Goal: Find specific page/section: Find specific page/section

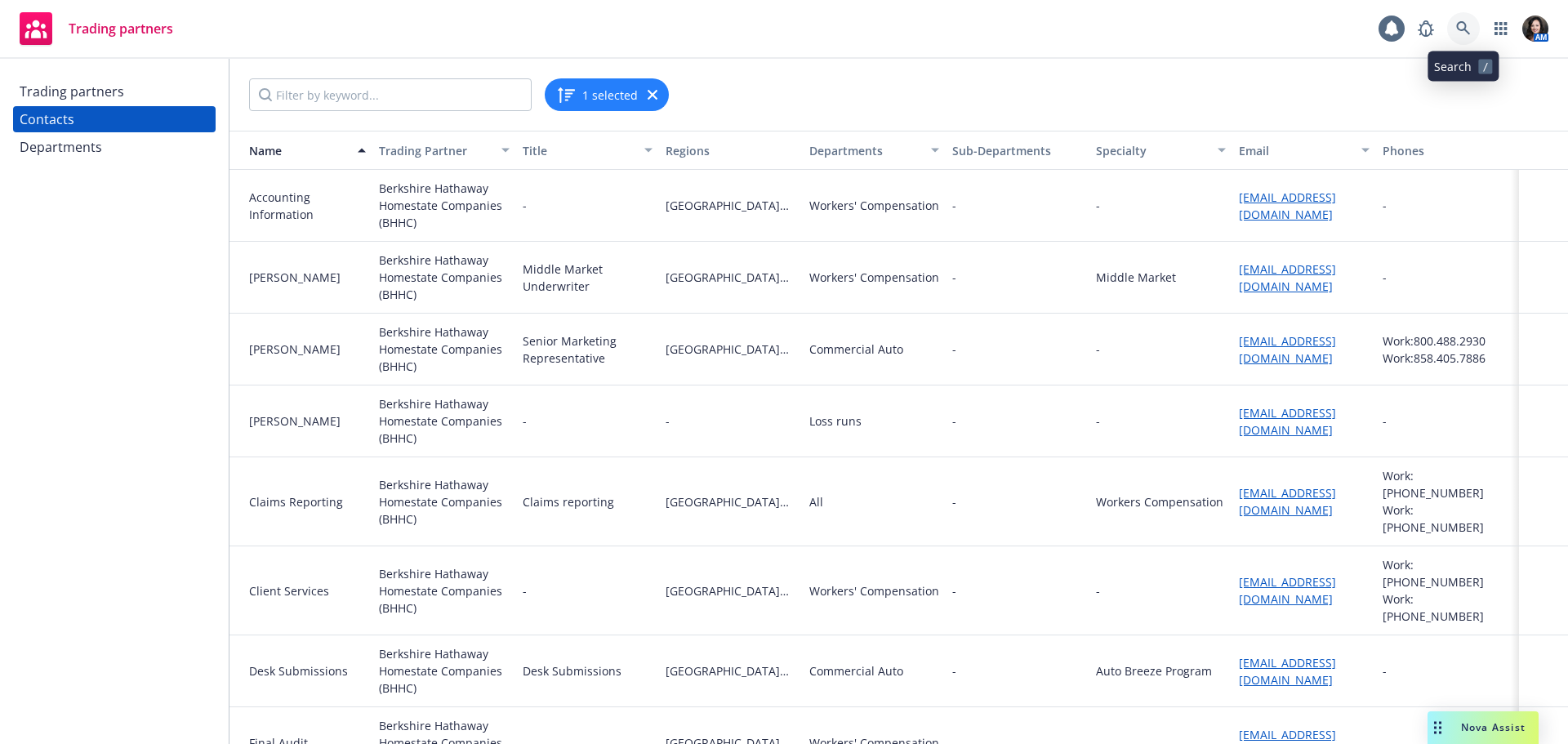
click at [1465, 22] on icon at bounding box center [1464, 29] width 15 height 15
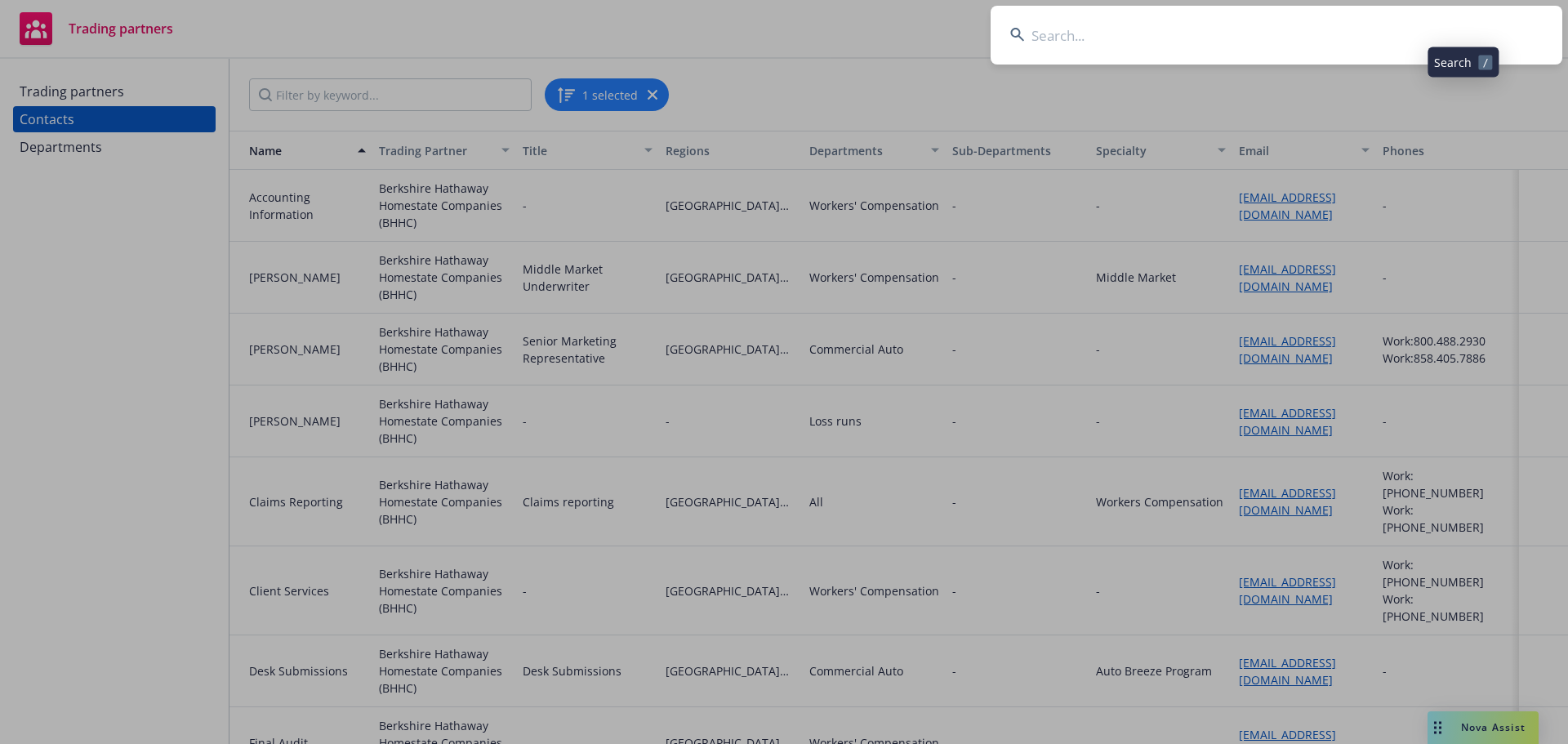
click at [1442, 18] on input at bounding box center [1277, 35] width 572 height 59
type input "nonprofits united"
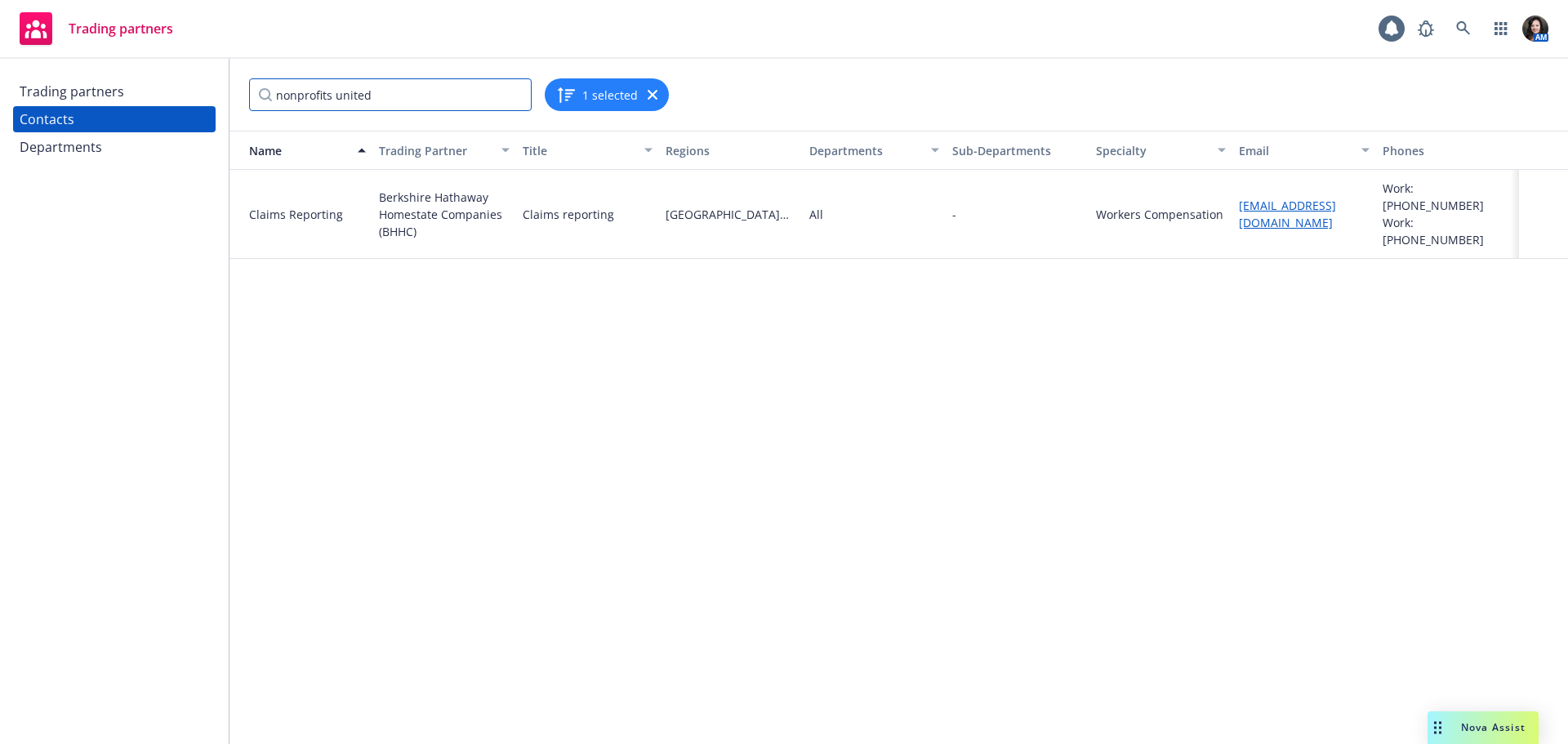
type input "nonprofits united"
click at [127, 95] on div "Trading partners" at bounding box center [114, 91] width 190 height 26
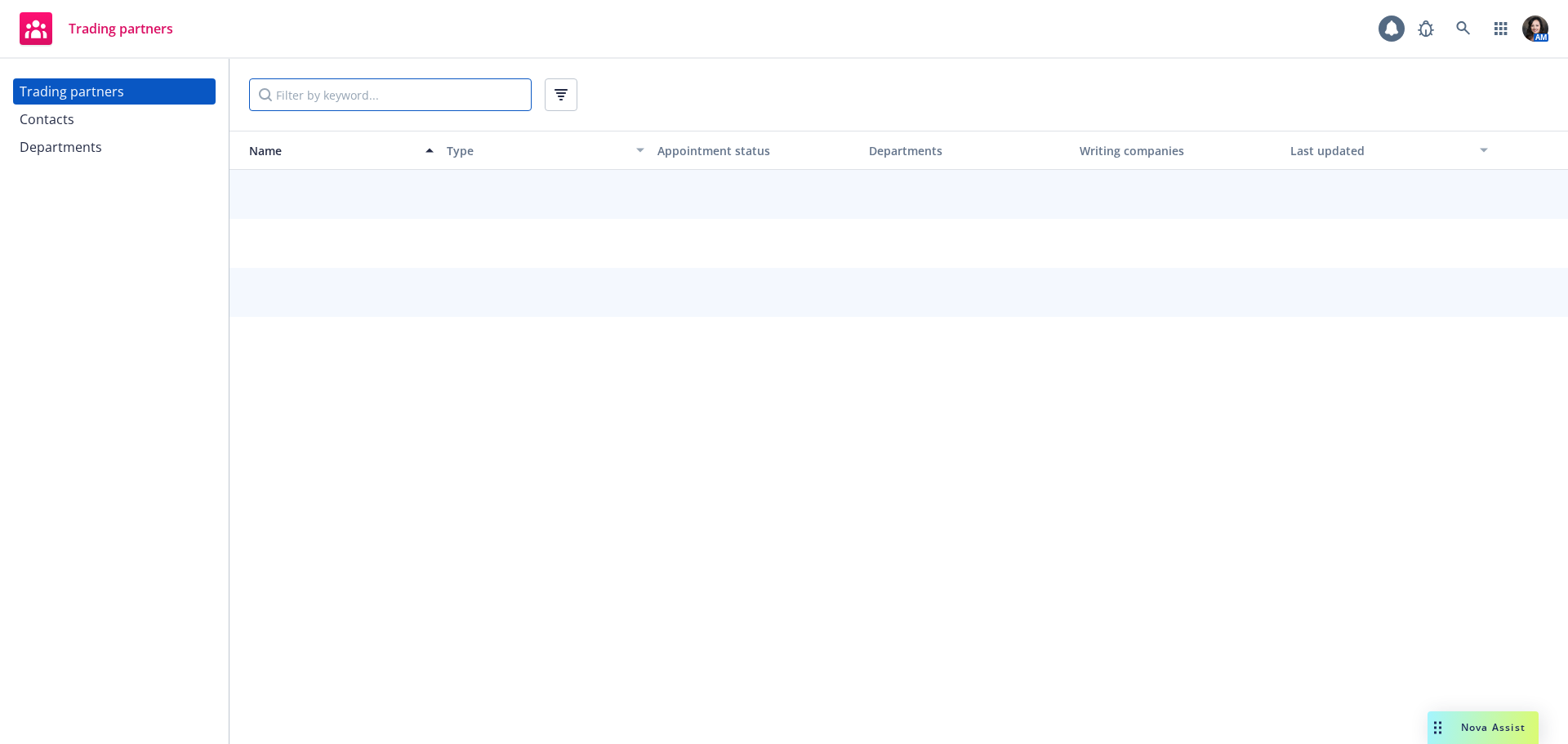
click at [471, 110] on input "Filter by keyword..." at bounding box center [390, 95] width 283 height 33
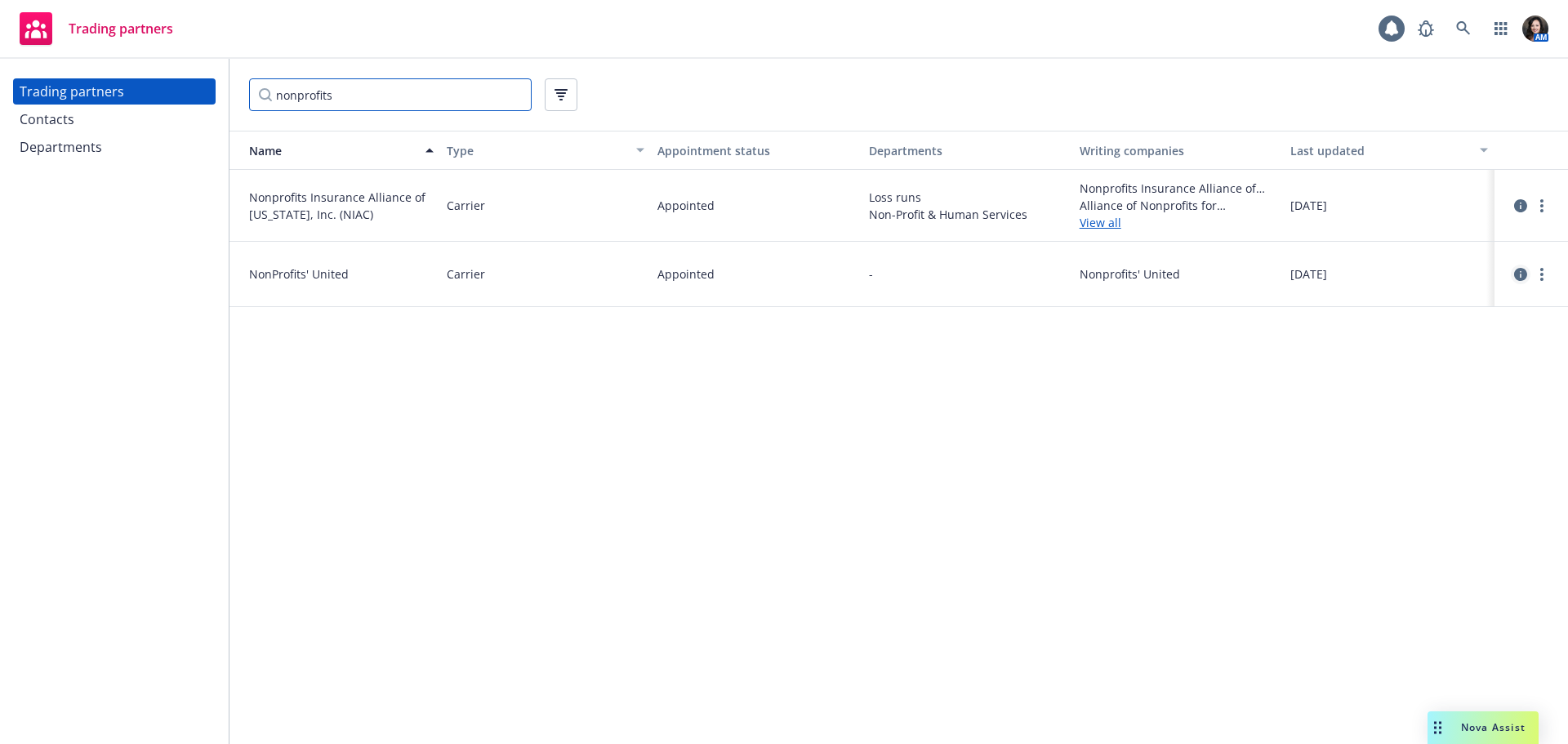
type input "nonprofits"
click at [1520, 269] on icon "circleInformation" at bounding box center [1521, 275] width 13 height 13
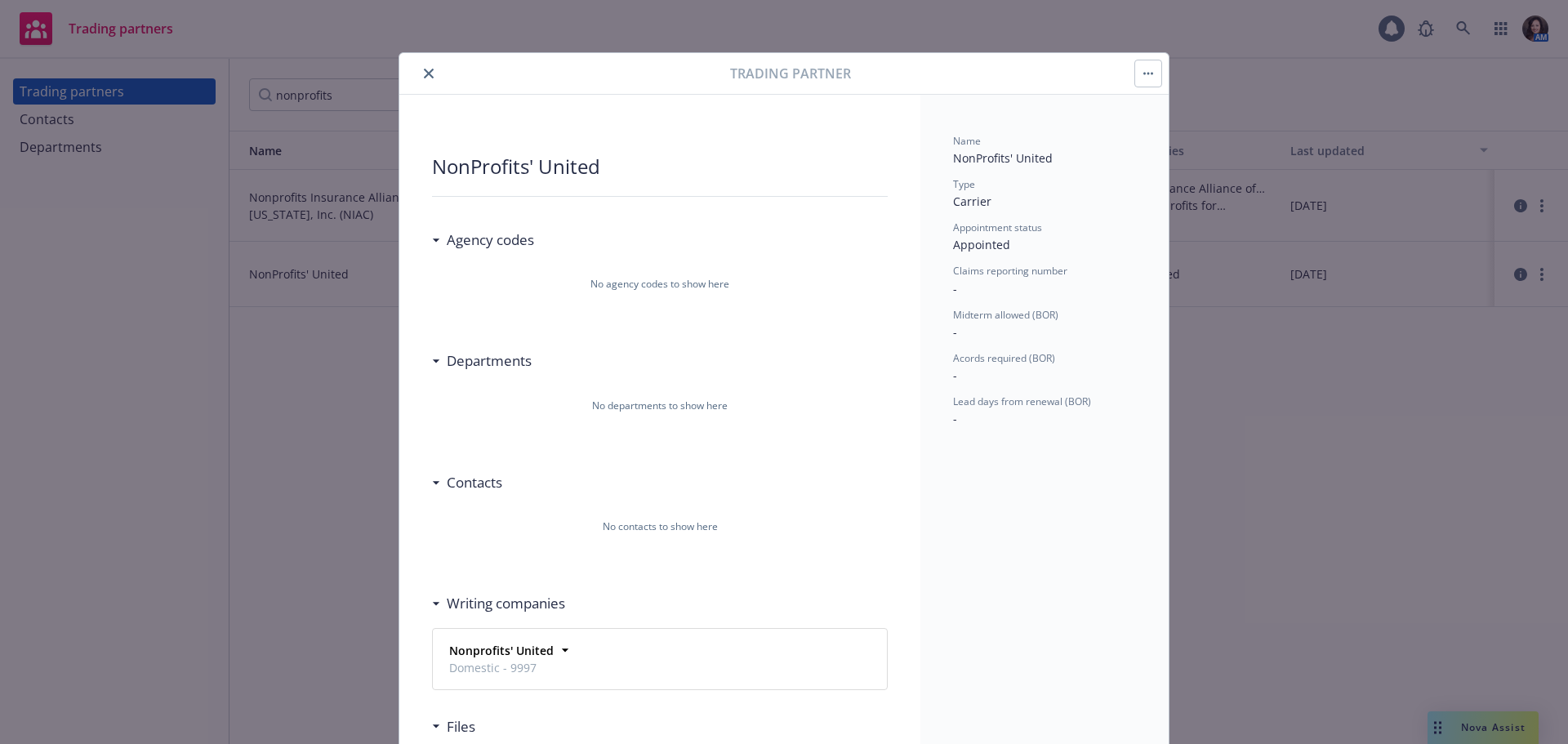
click at [1144, 74] on icon "button" at bounding box center [1149, 74] width 10 height 3
click at [1144, 107] on link "View contacts" at bounding box center [1206, 118] width 152 height 33
